Goal: Transaction & Acquisition: Purchase product/service

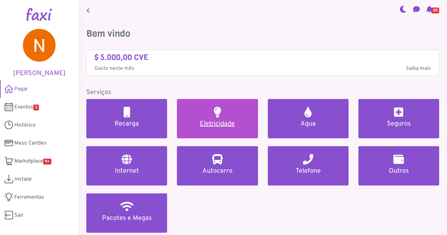
click at [220, 118] on link "Eletricidade" at bounding box center [217, 118] width 81 height 39
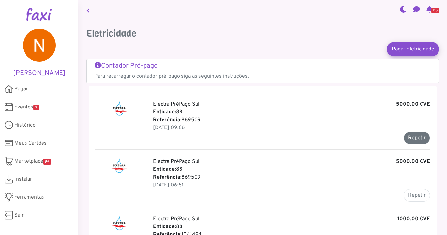
click at [412, 138] on button "Repetir" at bounding box center [417, 138] width 26 height 12
type input "******"
type input "*******"
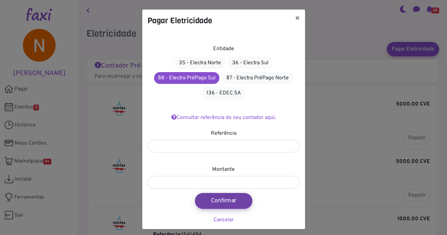
click at [219, 198] on button "Confirmar" at bounding box center [224, 201] width 58 height 16
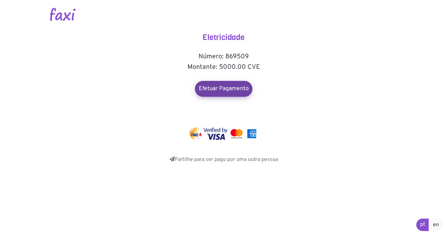
click at [230, 89] on link "Efetuar Pagamento" at bounding box center [224, 89] width 58 height 16
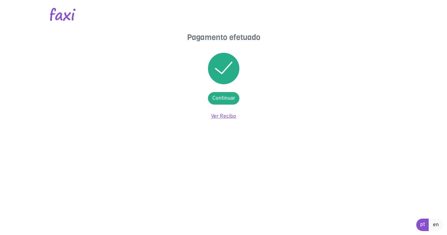
click at [221, 116] on link "Ver Recibo" at bounding box center [223, 116] width 25 height 7
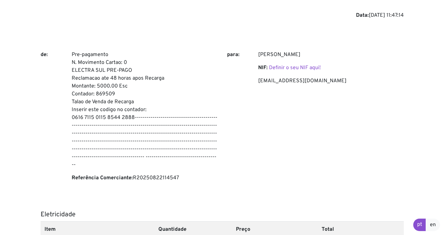
scroll to position [47, 0]
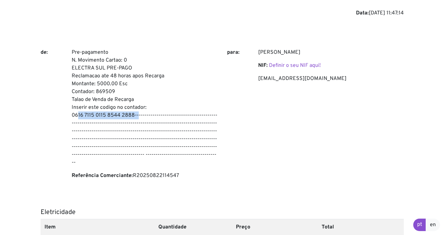
drag, startPoint x: 72, startPoint y: 114, endPoint x: 133, endPoint y: 115, distance: 61.8
click at [133, 115] on p "Pre-pagamento N. Movimento Cartao: 0 ELECTRA SUL PRE-PAGO Reclamacao ate 48 hor…" at bounding box center [145, 107] width 146 height 118
copy p "0616 7115 0115 8544 2888"
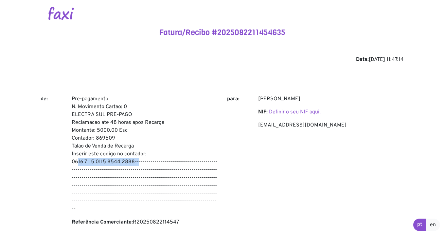
scroll to position [0, 0]
